Goal: Find specific page/section: Find specific page/section

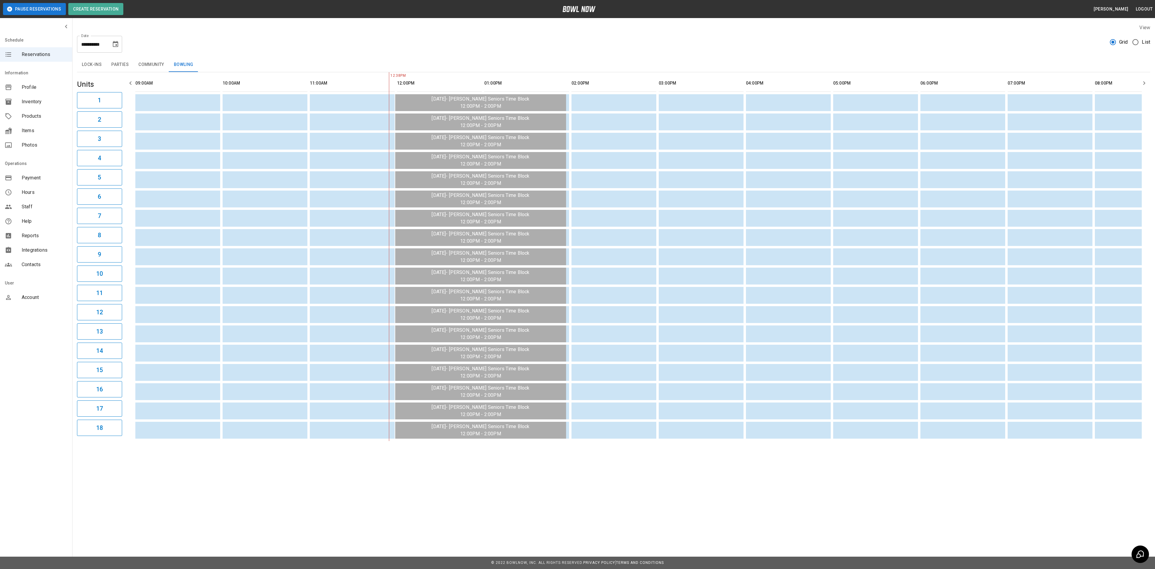
scroll to position [0, 174]
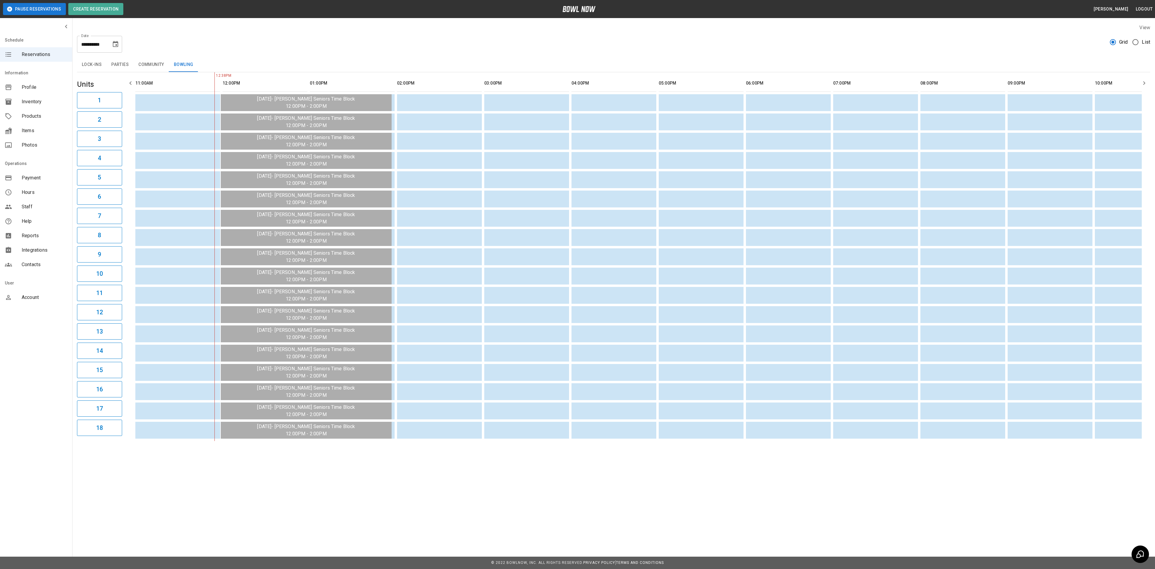
drag, startPoint x: 22, startPoint y: 235, endPoint x: 19, endPoint y: 237, distance: 3.9
click at [22, 235] on span "Reports" at bounding box center [45, 235] width 46 height 7
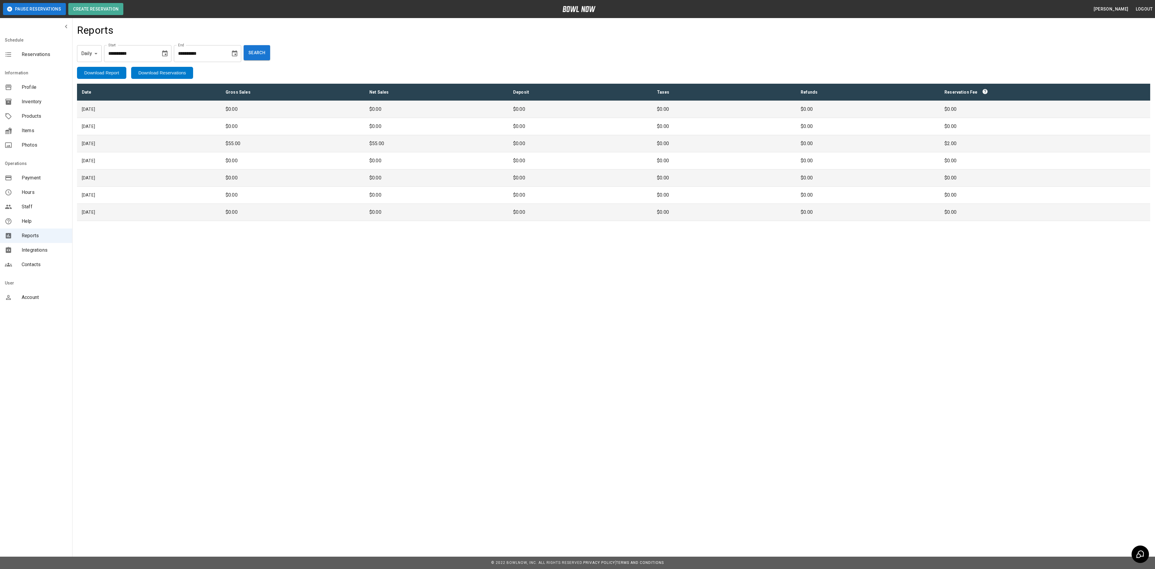
click at [35, 179] on span "Payment" at bounding box center [45, 177] width 46 height 7
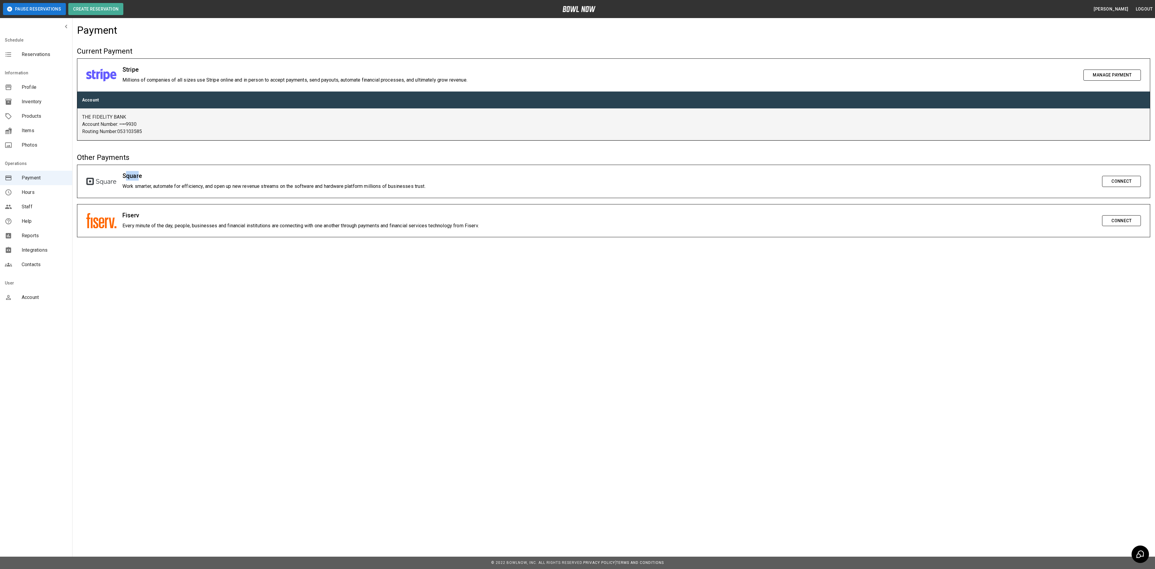
drag, startPoint x: 127, startPoint y: 174, endPoint x: 147, endPoint y: 186, distance: 22.9
click at [145, 177] on h6 "Square" at bounding box center [609, 176] width 974 height 10
click at [145, 190] on p "Work smarter, automate for efficiency, and open up new revenue streams on the s…" at bounding box center [609, 186] width 974 height 7
drag, startPoint x: 128, startPoint y: 185, endPoint x: 439, endPoint y: 186, distance: 311.6
click at [439, 186] on p "Work smarter, automate for efficiency, and open up new revenue streams on the s…" at bounding box center [609, 186] width 974 height 7
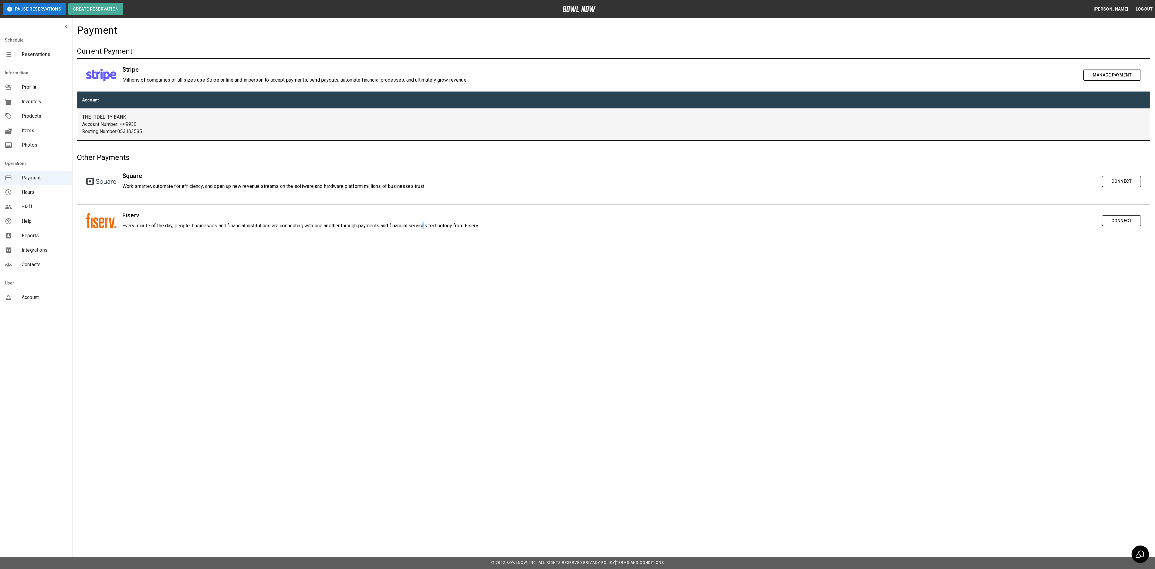
click at [430, 284] on div "Pause Reservations Create Reservation [PERSON_NAME] Logout Schedule Reservation…" at bounding box center [577, 284] width 1155 height 569
